Goal: Information Seeking & Learning: Learn about a topic

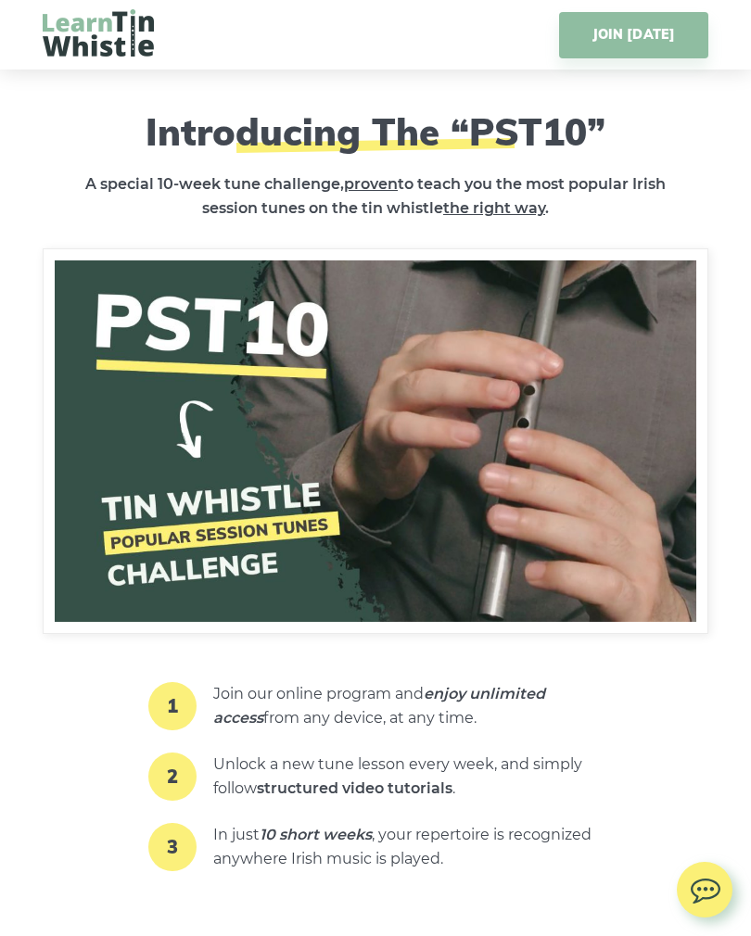
scroll to position [2146, 0]
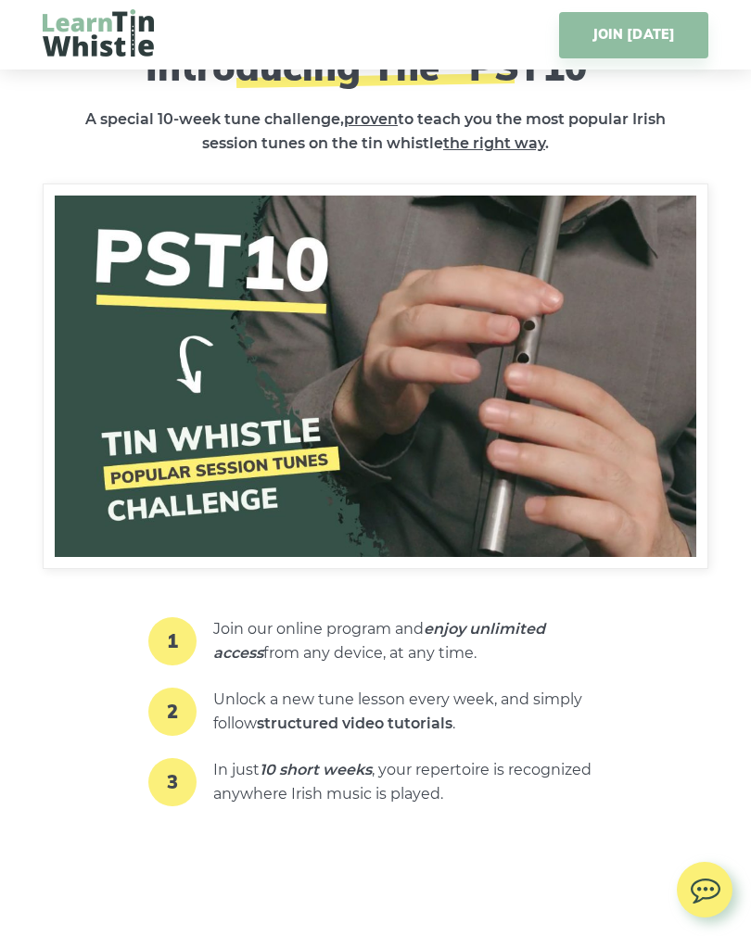
click at [423, 416] on img at bounding box center [375, 375] width 665 height 385
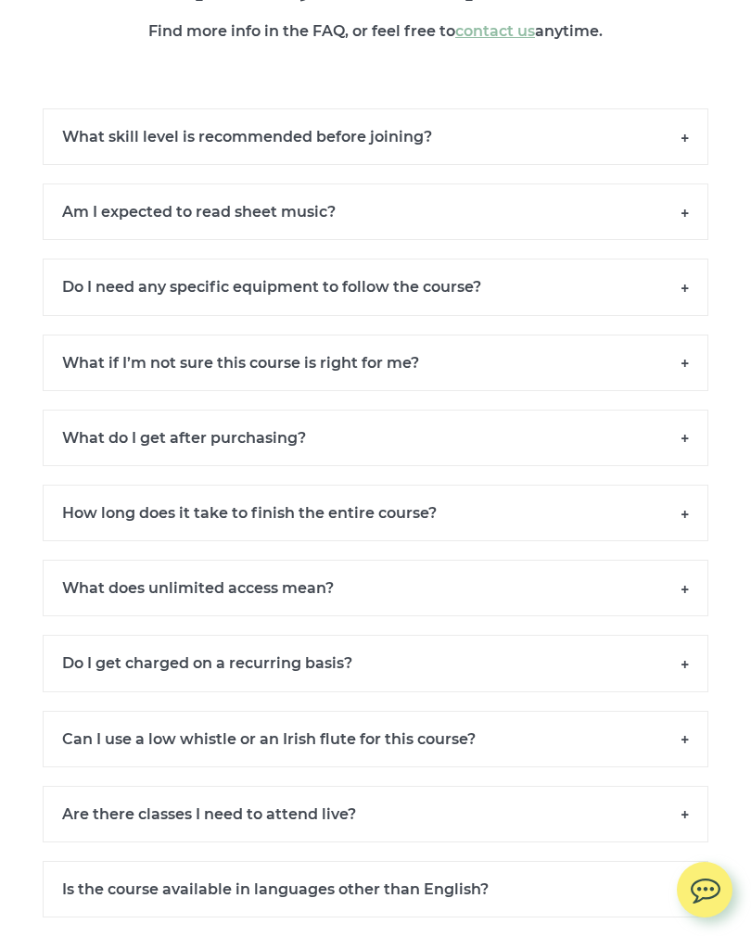
scroll to position [13125, 0]
click at [669, 127] on h6 "What skill level is recommended before joining?" at bounding box center [375, 137] width 665 height 57
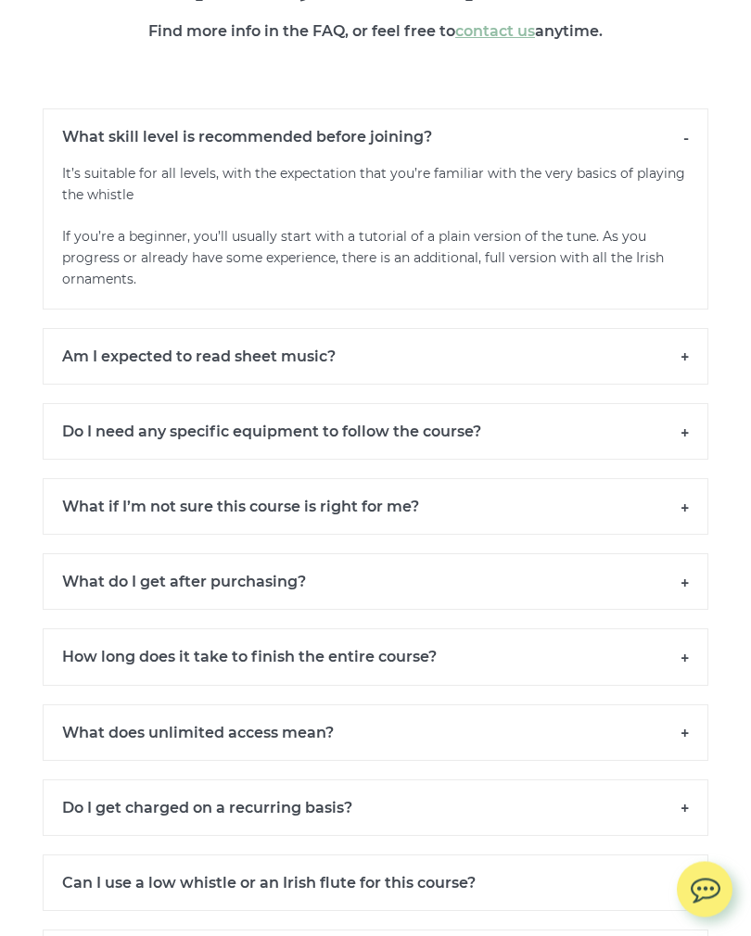
scroll to position [13126, 0]
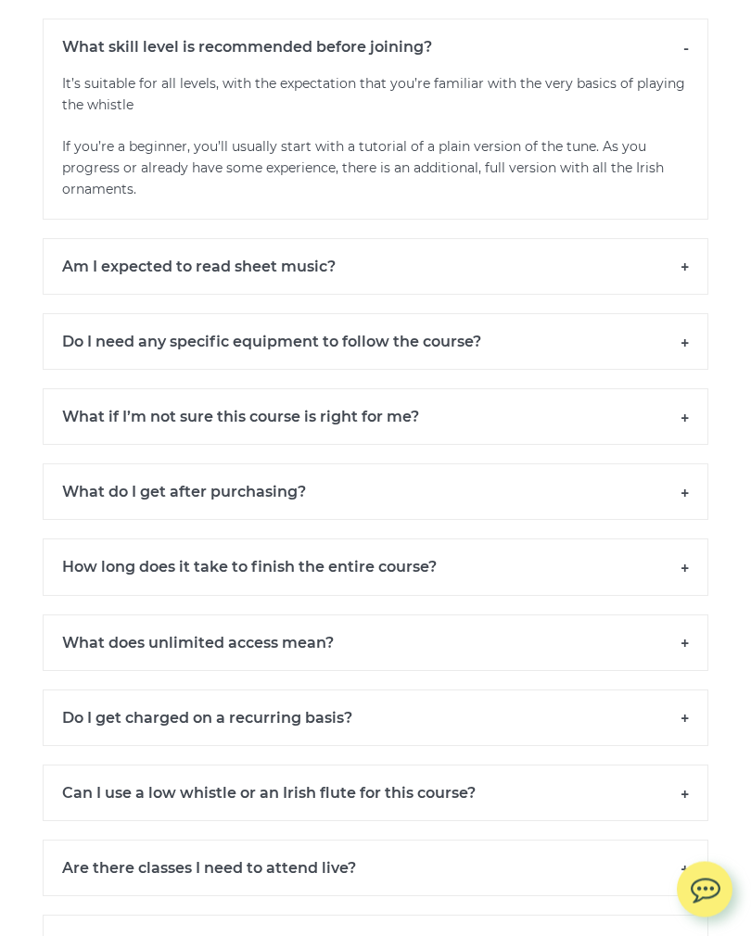
click at [688, 263] on h6 "Am I expected to read sheet music?" at bounding box center [375, 267] width 665 height 57
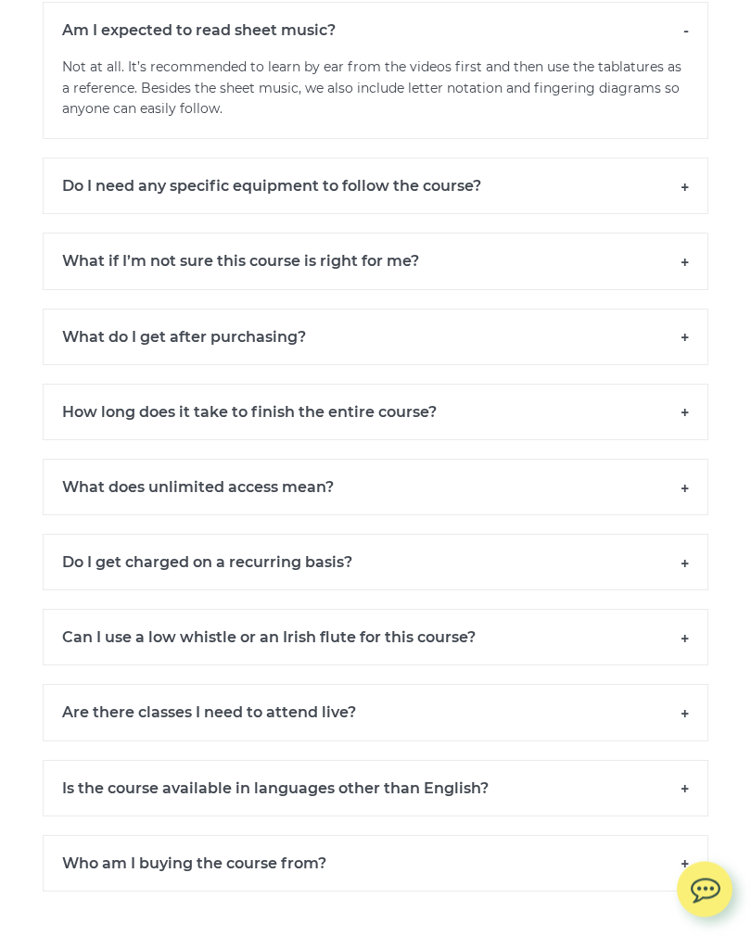
scroll to position [13452, 0]
click at [689, 173] on h6 "Do I need any specific equipment to follow the course?" at bounding box center [375, 186] width 665 height 57
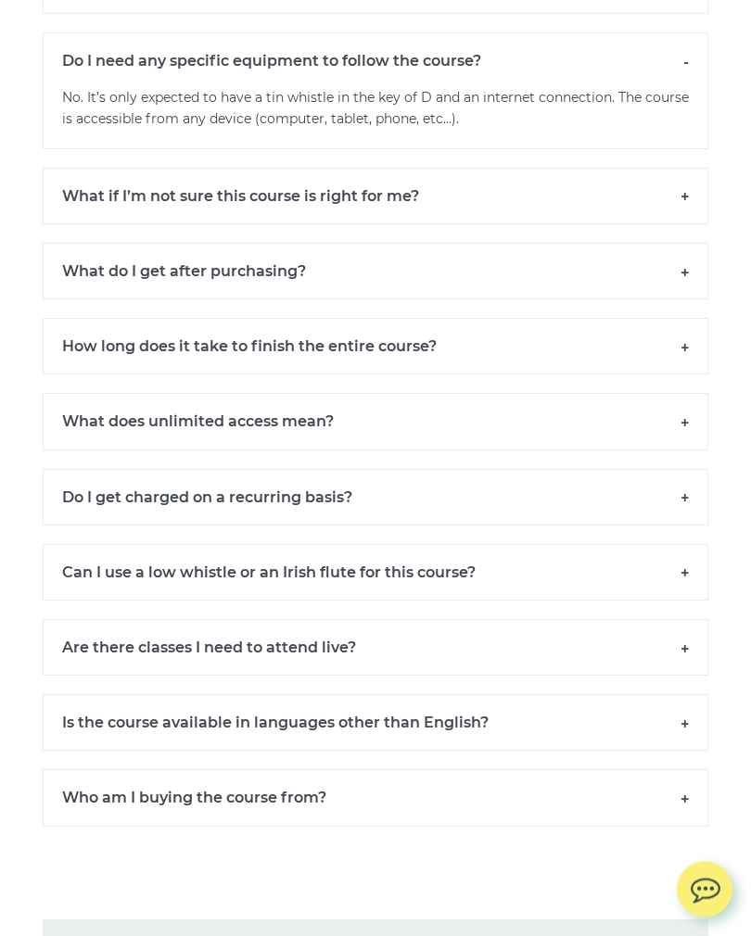
scroll to position [13577, 0]
click at [687, 184] on h6 "What if I’m not sure this course is right for me?" at bounding box center [375, 196] width 665 height 57
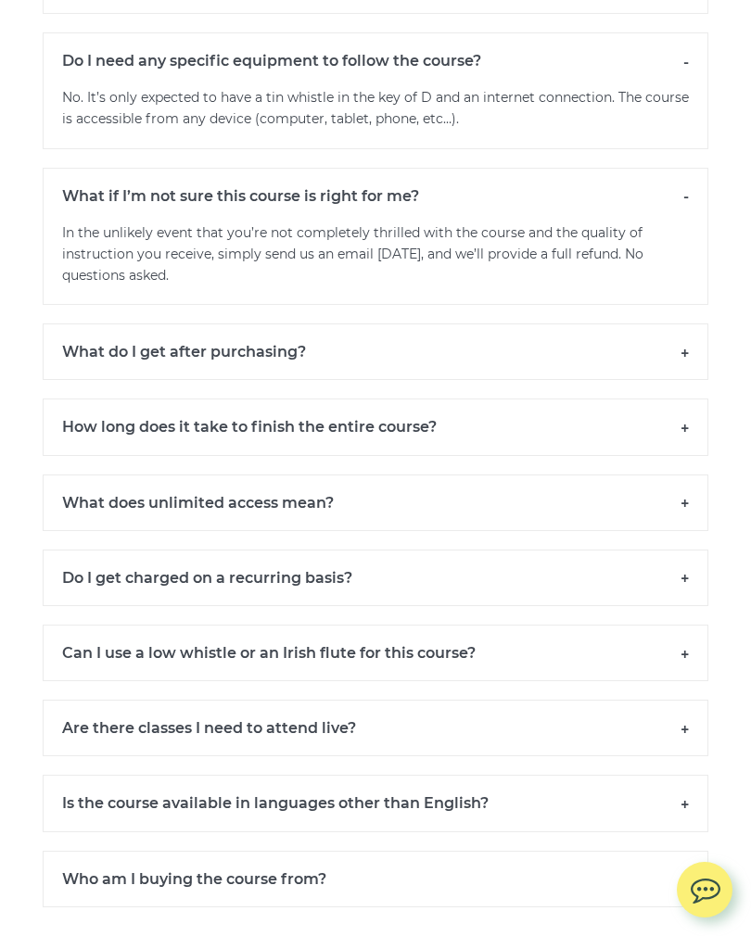
click at [682, 336] on h6 "What do I get after purchasing?" at bounding box center [375, 351] width 665 height 57
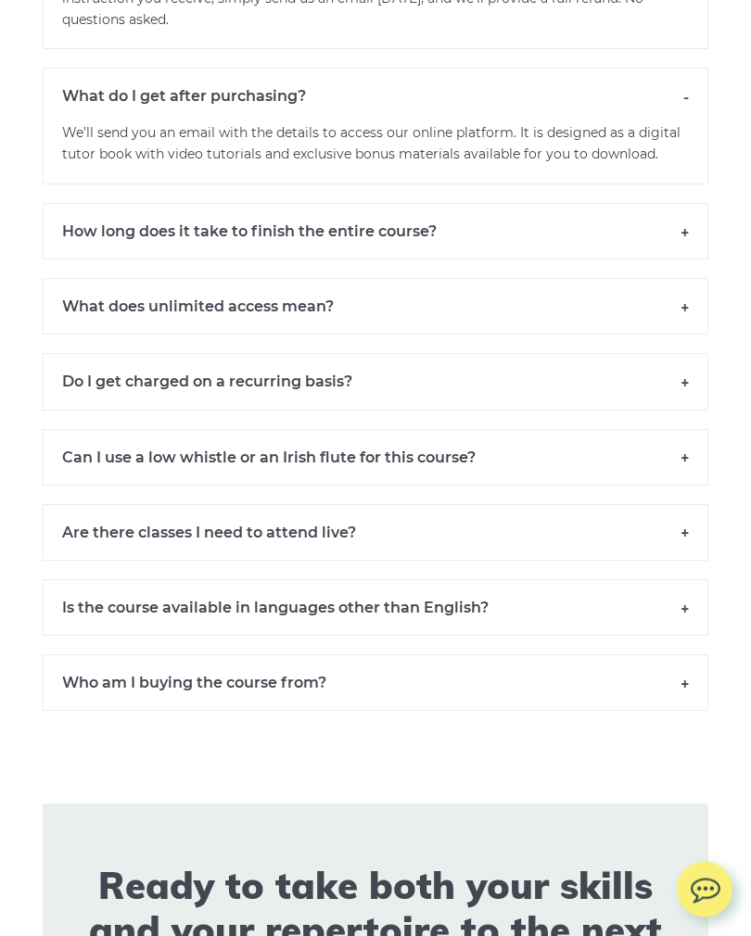
scroll to position [13833, 0]
click at [679, 214] on h6 "How long does it take to finish the entire course?" at bounding box center [375, 231] width 665 height 57
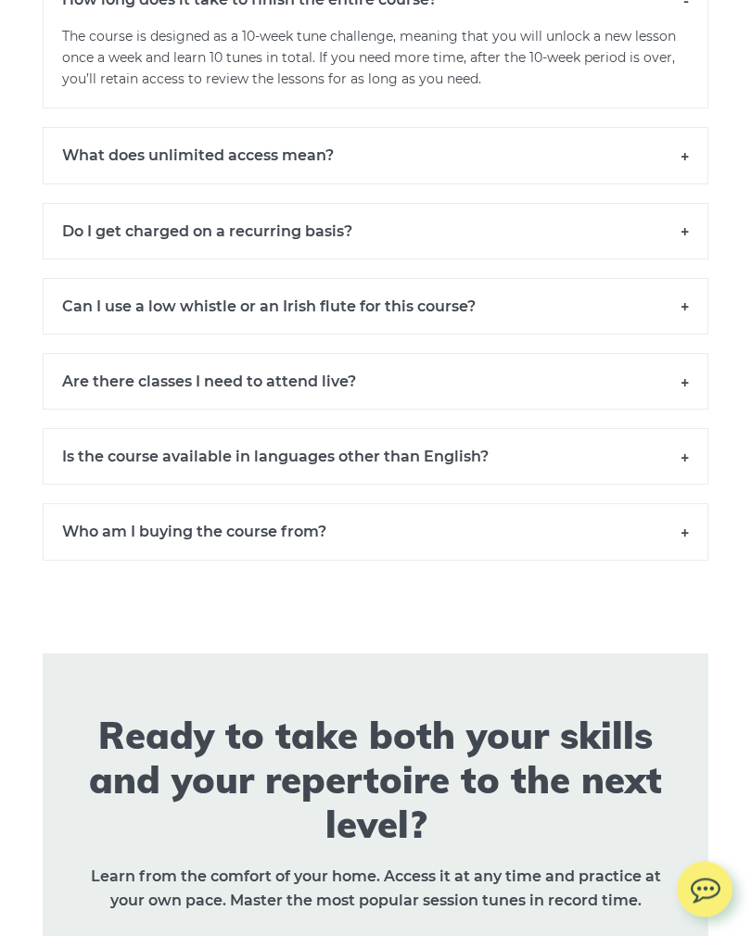
scroll to position [14065, 0]
click at [684, 141] on h6 "What does unlimited access mean?" at bounding box center [375, 155] width 665 height 57
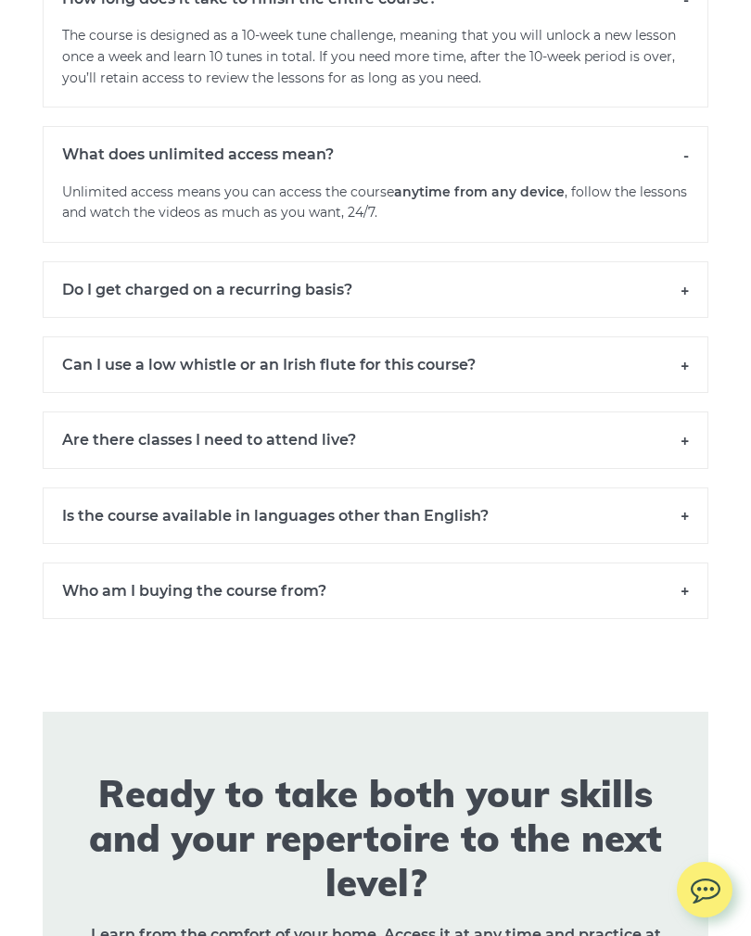
click at [679, 273] on h6 "Do I get charged on a recurring basis?" at bounding box center [375, 289] width 665 height 57
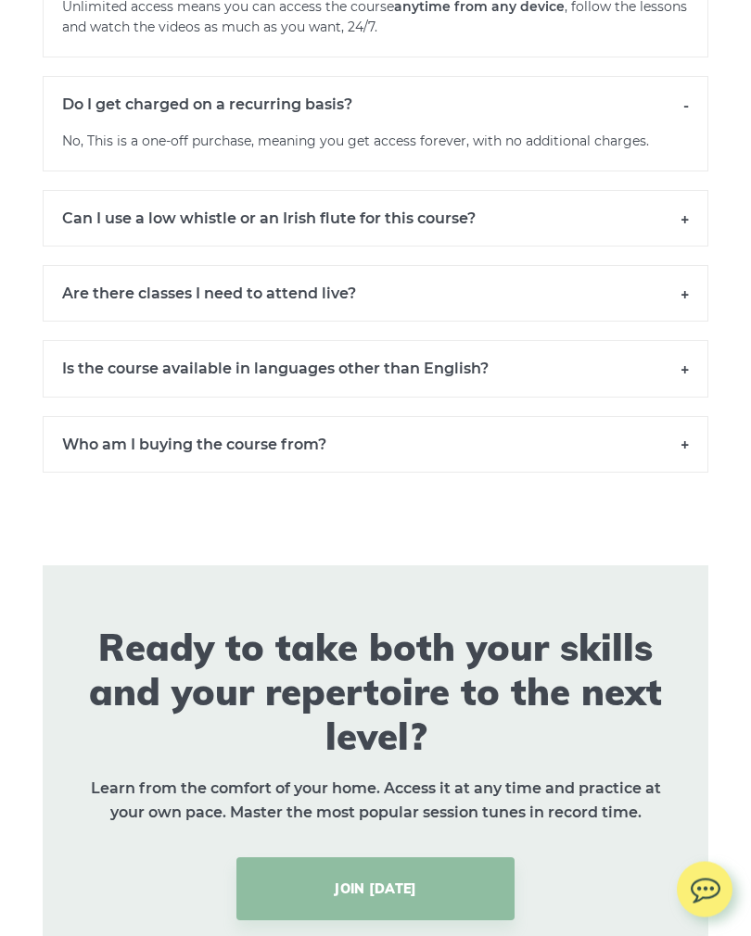
scroll to position [14251, 0]
click at [676, 196] on h6 "Can I use a low whistle or an Irish flute for this course?" at bounding box center [375, 218] width 665 height 57
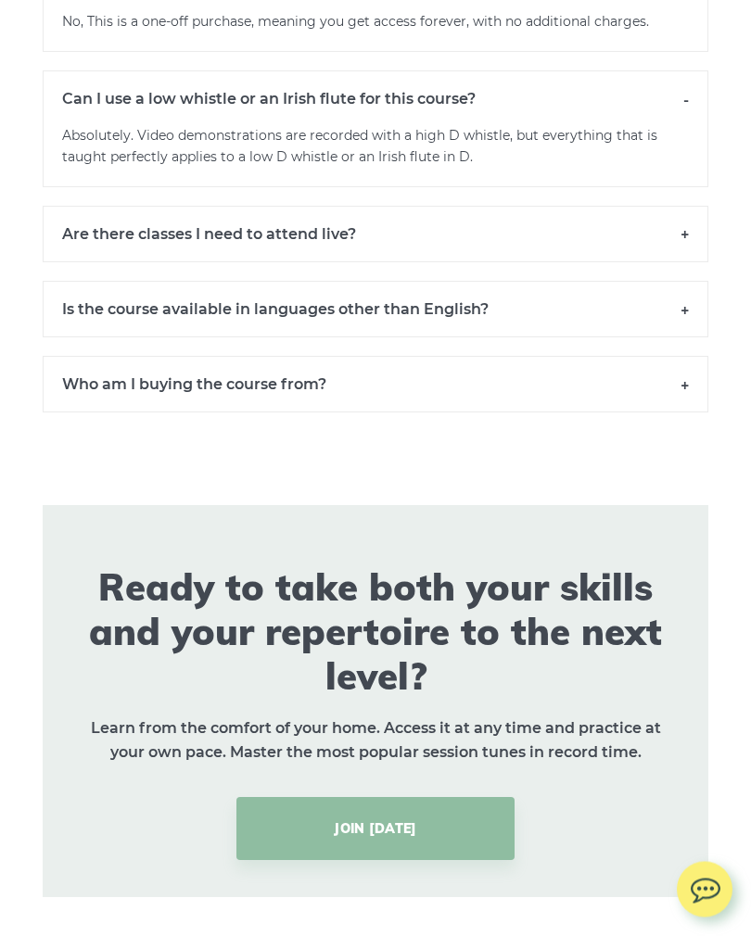
scroll to position [14371, 0]
click at [685, 206] on h6 "Are there classes I need to attend live?" at bounding box center [375, 234] width 665 height 57
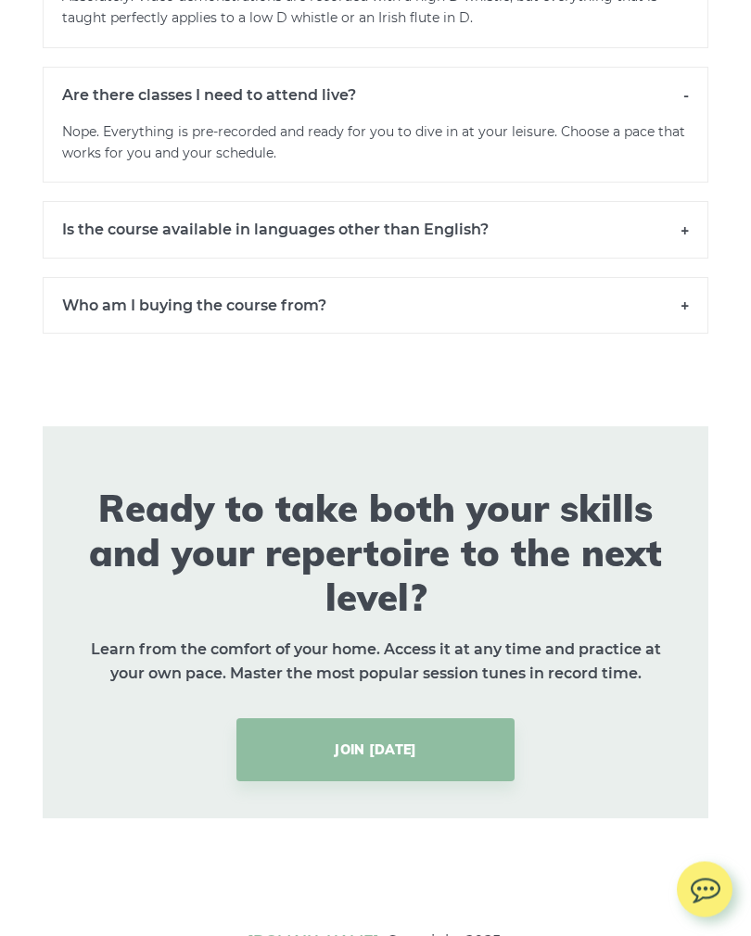
scroll to position [14510, 0]
click at [679, 208] on h6 "Is the course available in languages other than English?" at bounding box center [375, 229] width 665 height 57
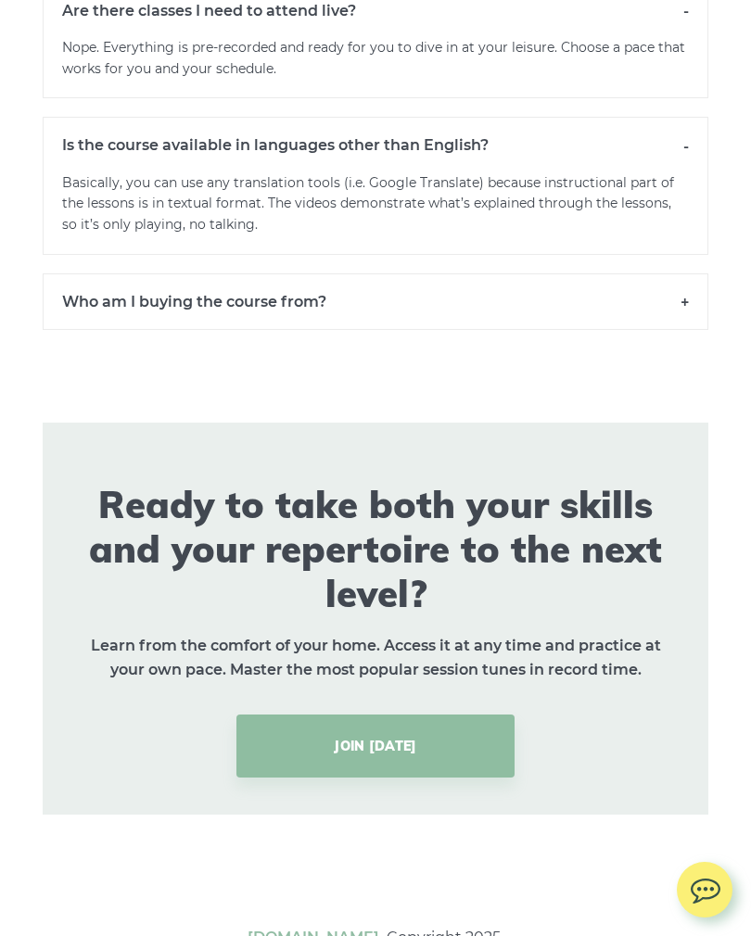
scroll to position [14595, 0]
click at [683, 272] on h6 "Who am I buying the course from?" at bounding box center [375, 300] width 665 height 57
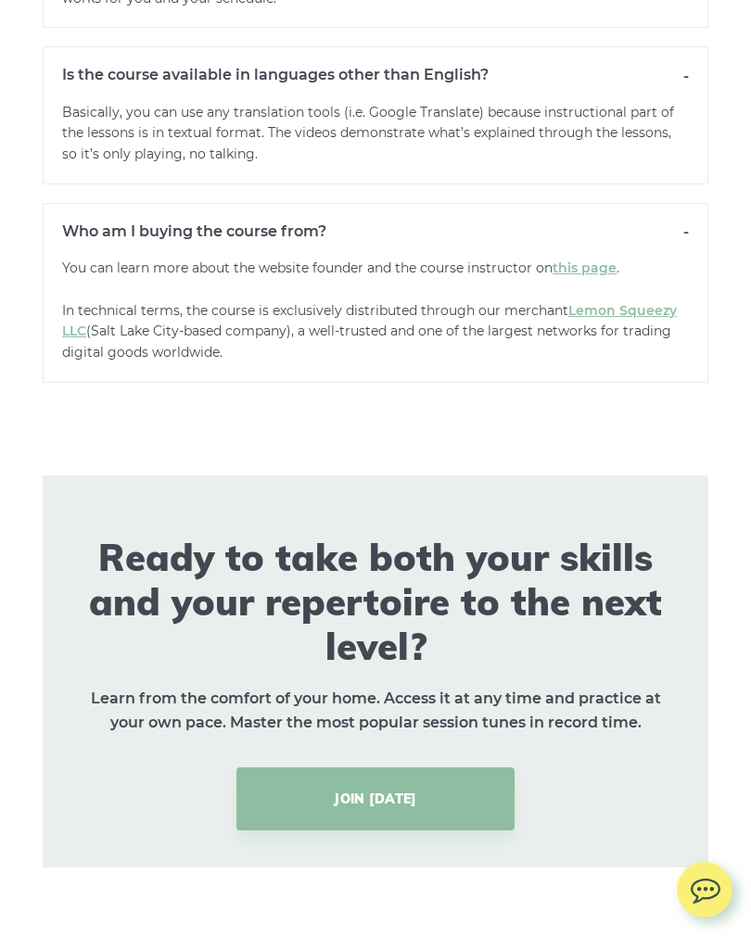
scroll to position [14663, 0]
click at [591, 260] on link "this page" at bounding box center [584, 268] width 64 height 17
